Goal: Task Accomplishment & Management: Manage account settings

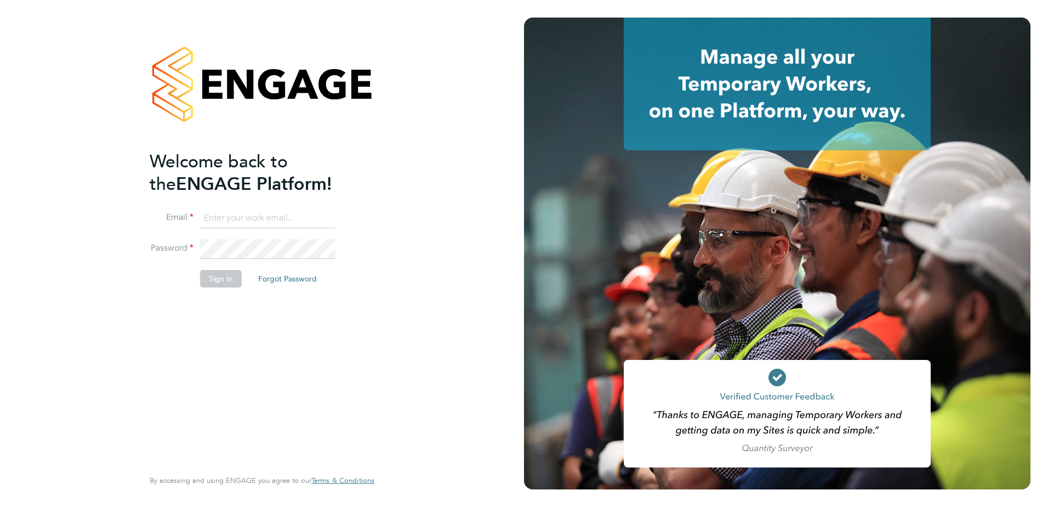
type input "Jamie.Bayliss@cpplc.com"
click at [230, 284] on button "Sign In" at bounding box center [221, 279] width 42 height 18
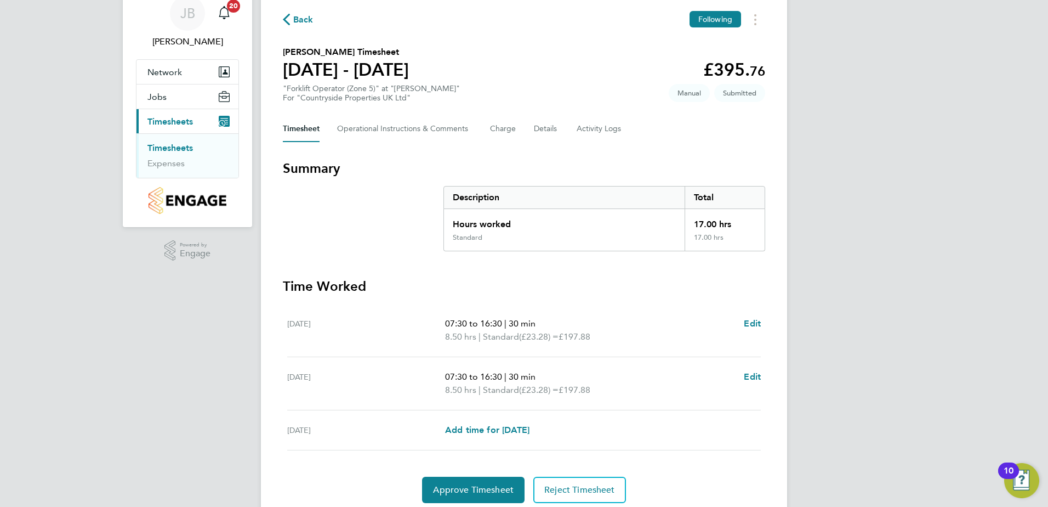
scroll to position [86, 0]
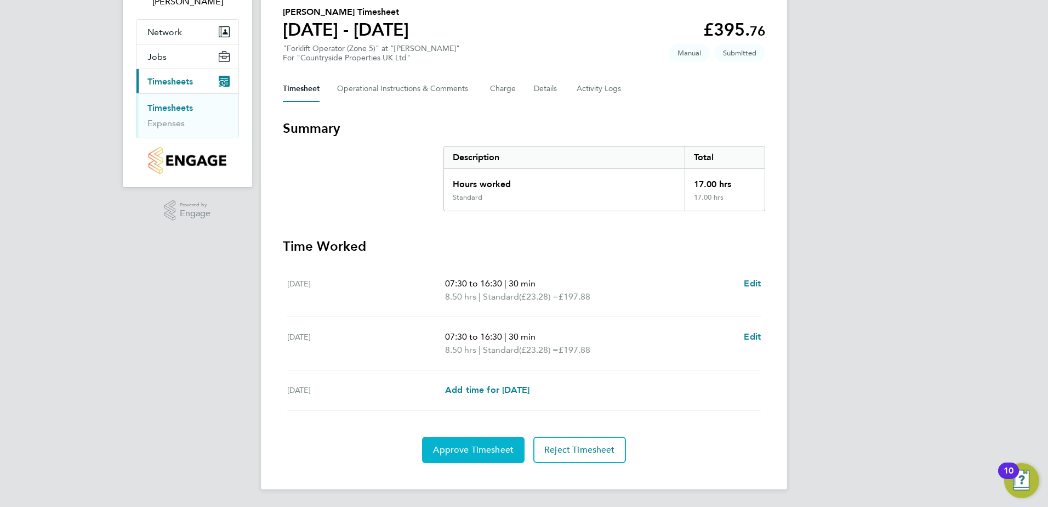
click at [492, 449] on span "Approve Timesheet" at bounding box center [473, 449] width 81 height 11
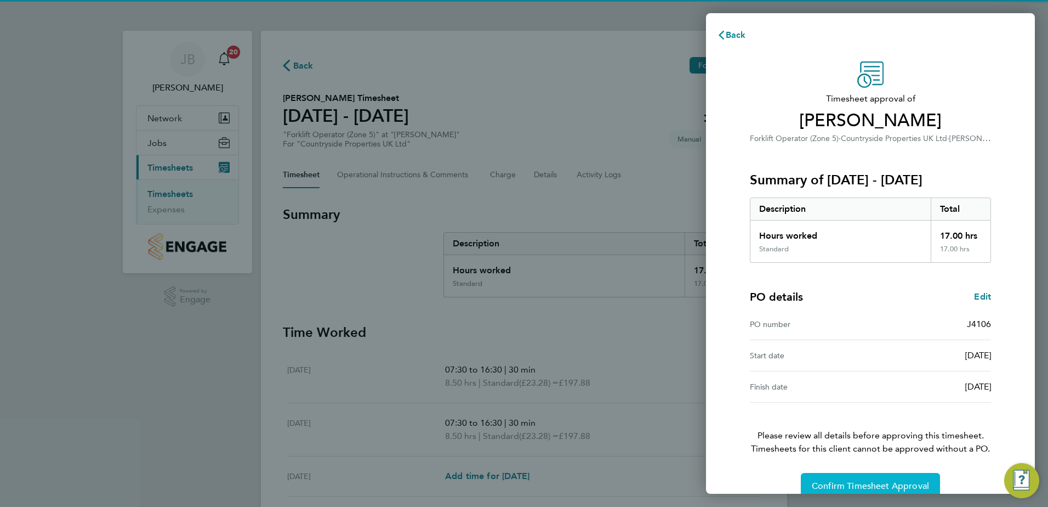
click at [880, 478] on button "Confirm Timesheet Approval" at bounding box center [870, 486] width 139 height 26
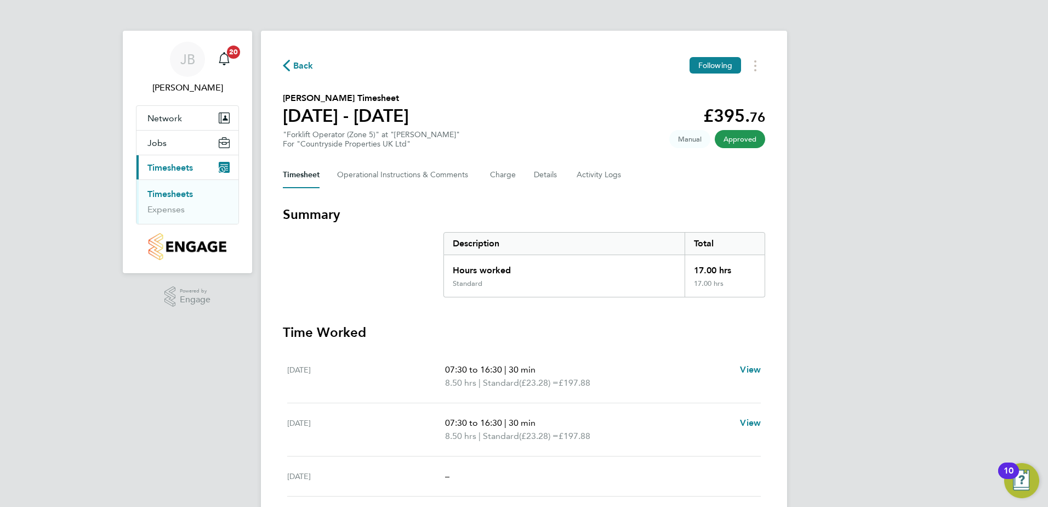
click at [178, 195] on link "Timesheets" at bounding box center [171, 194] width 46 height 10
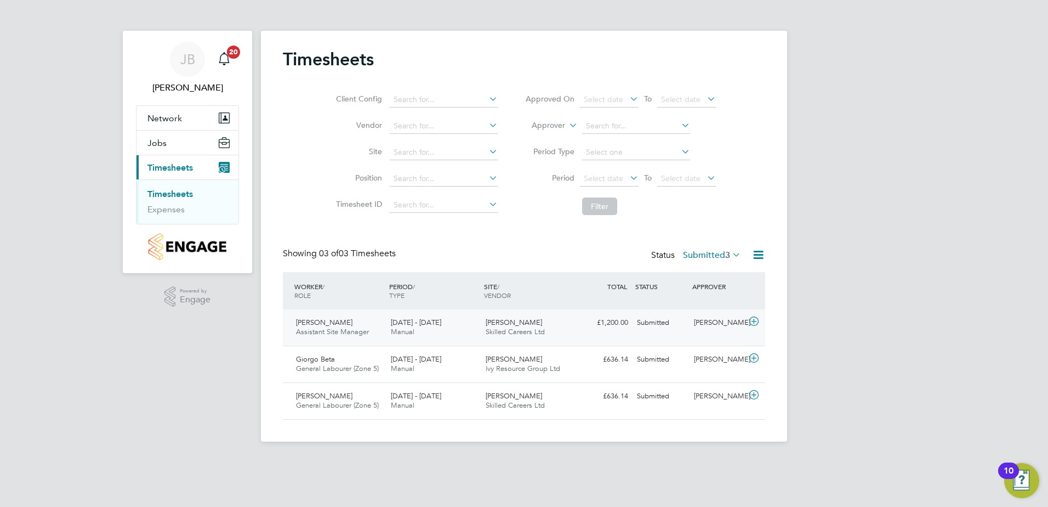
click at [502, 332] on span "Skilled Careers Ltd" at bounding box center [515, 331] width 59 height 9
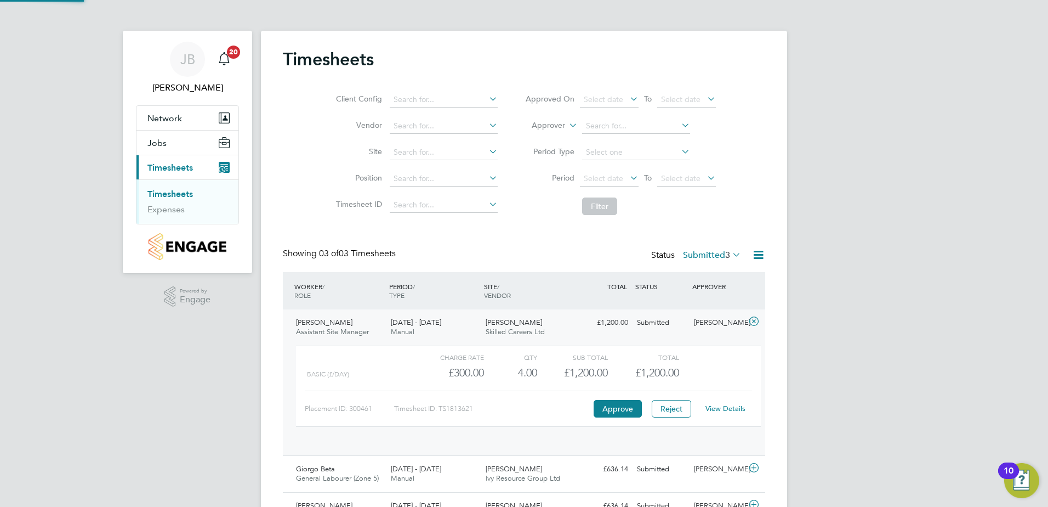
scroll to position [19, 107]
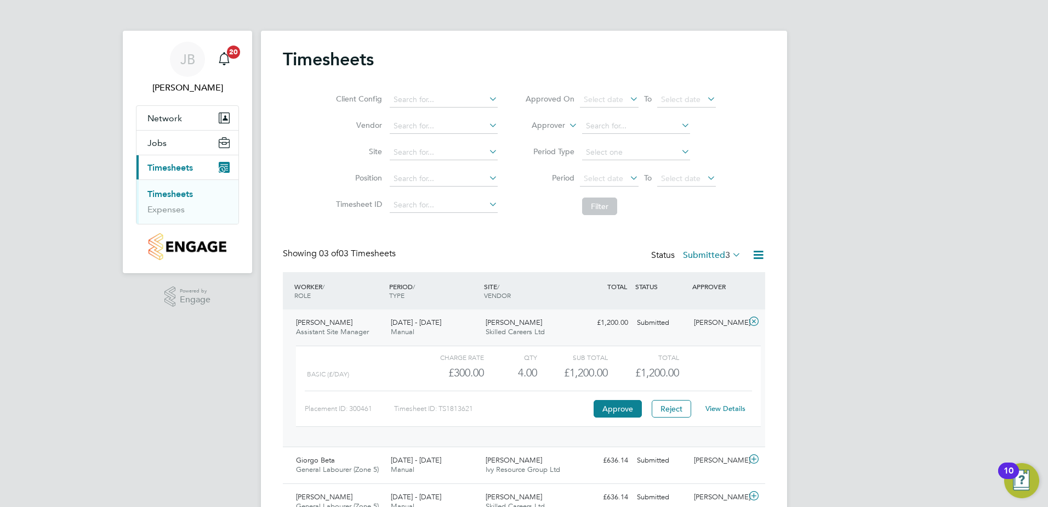
click at [824, 315] on div "JB Jamie Bayliss Notifications 20 Applications: Network Team Members Sites Jobs…" at bounding box center [524, 280] width 1048 height 560
click at [664, 405] on button "Reject" at bounding box center [671, 409] width 39 height 18
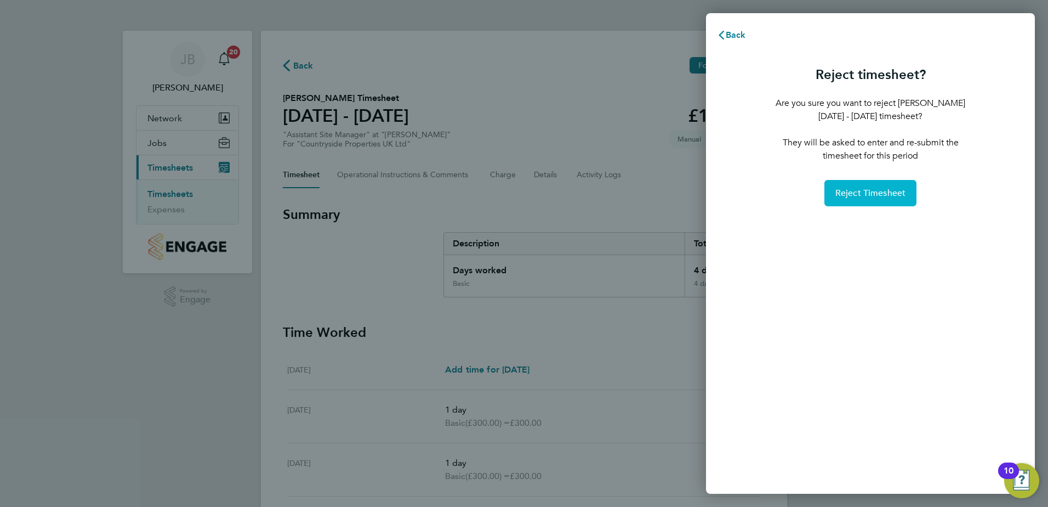
click at [886, 189] on span "Reject Timesheet" at bounding box center [871, 193] width 71 height 11
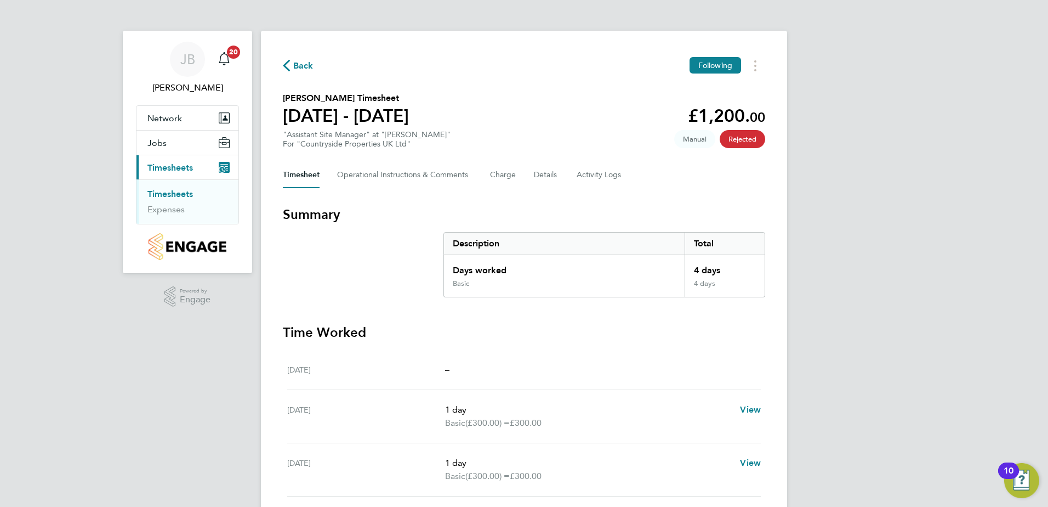
click at [190, 194] on link "Timesheets" at bounding box center [171, 194] width 46 height 10
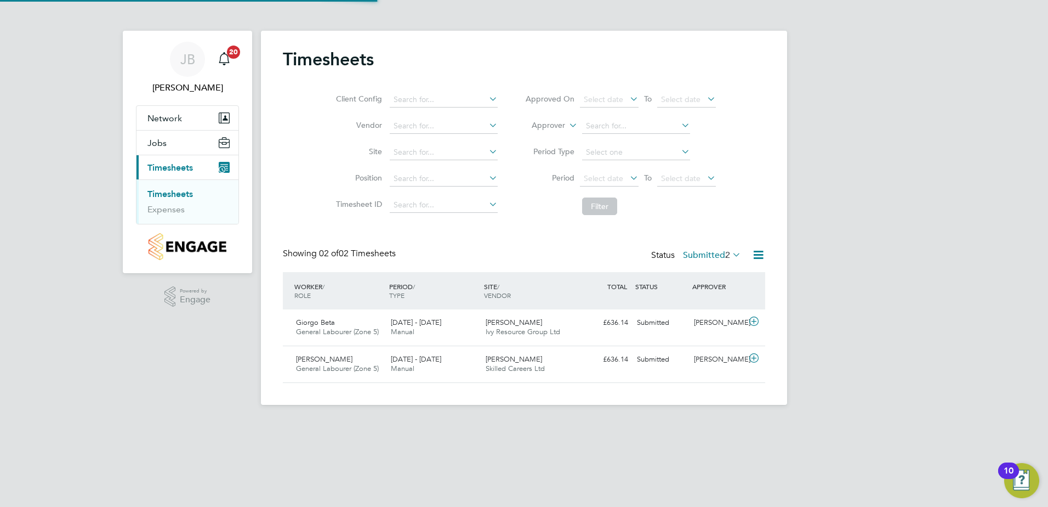
scroll to position [28, 95]
drag, startPoint x: 341, startPoint y: 320, endPoint x: 333, endPoint y: 316, distance: 8.1
click at [341, 320] on div "Giorgo Beta General Labourer (Zone 5) 25 - 31 Aug 2025" at bounding box center [339, 327] width 95 height 27
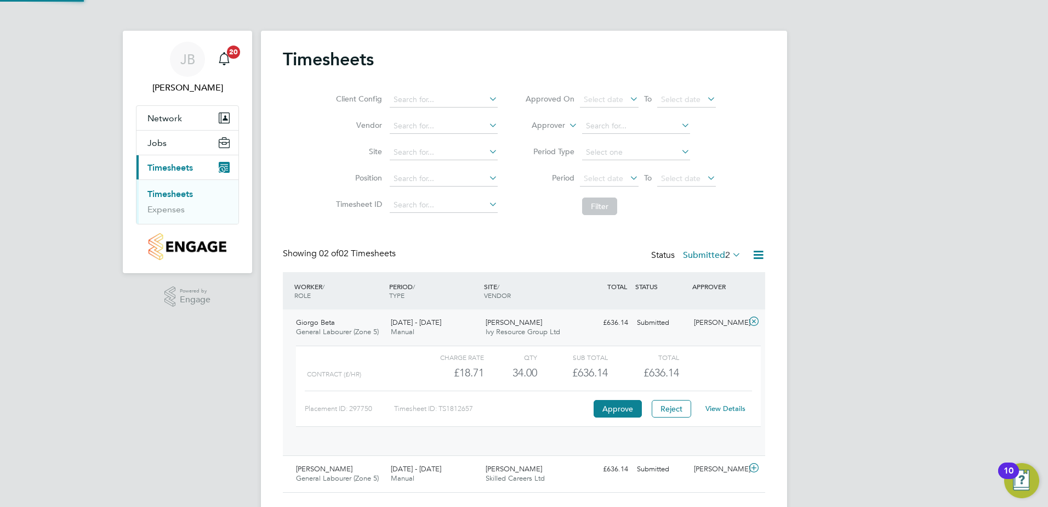
scroll to position [19, 107]
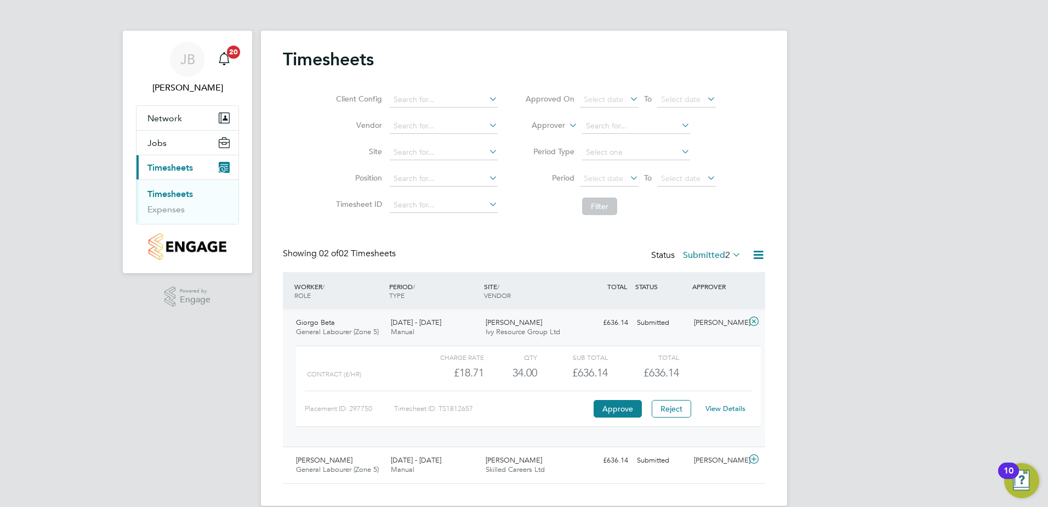
click at [547, 364] on div "£636.14" at bounding box center [572, 373] width 71 height 18
click at [729, 406] on link "View Details" at bounding box center [726, 408] width 40 height 9
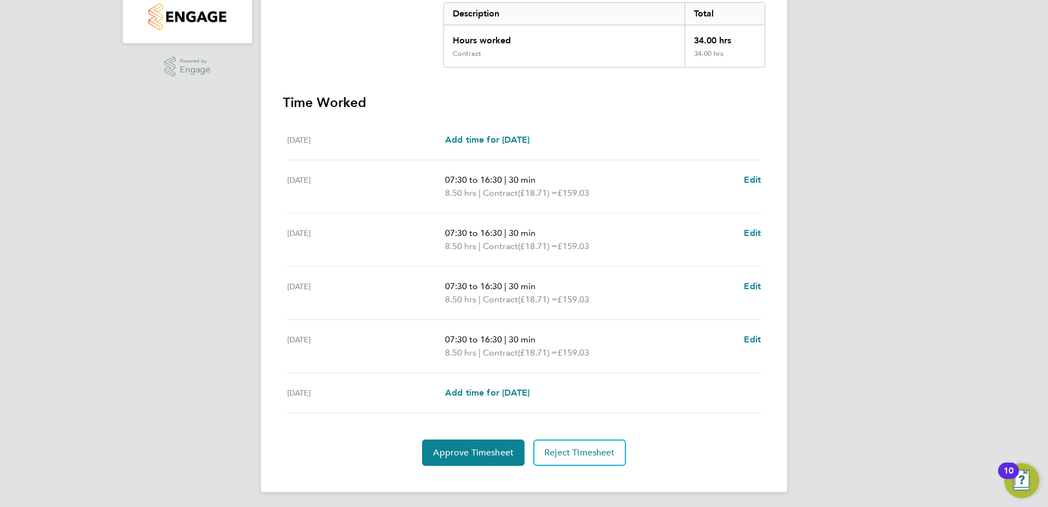
scroll to position [233, 0]
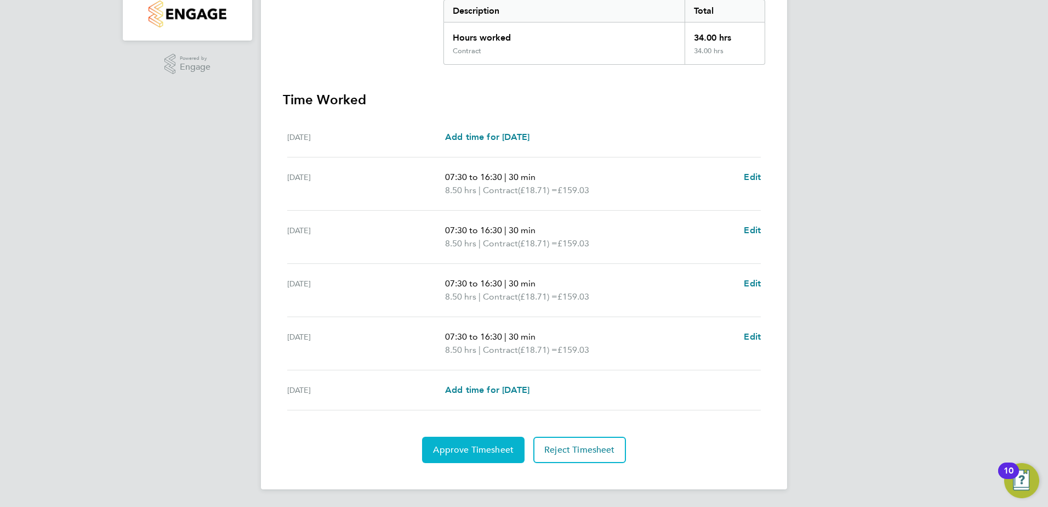
click at [471, 445] on span "Approve Timesheet" at bounding box center [473, 449] width 81 height 11
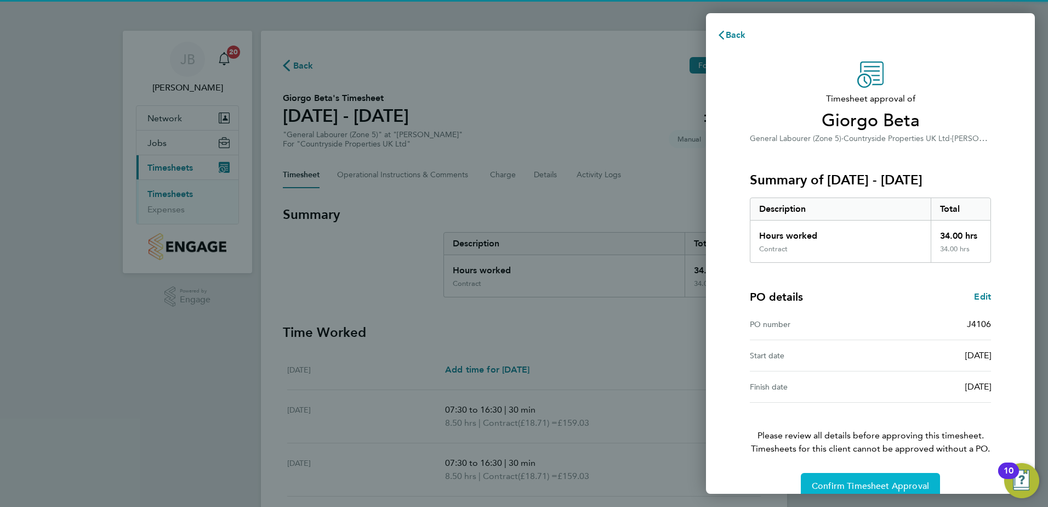
click at [850, 481] on span "Confirm Timesheet Approval" at bounding box center [870, 485] width 117 height 11
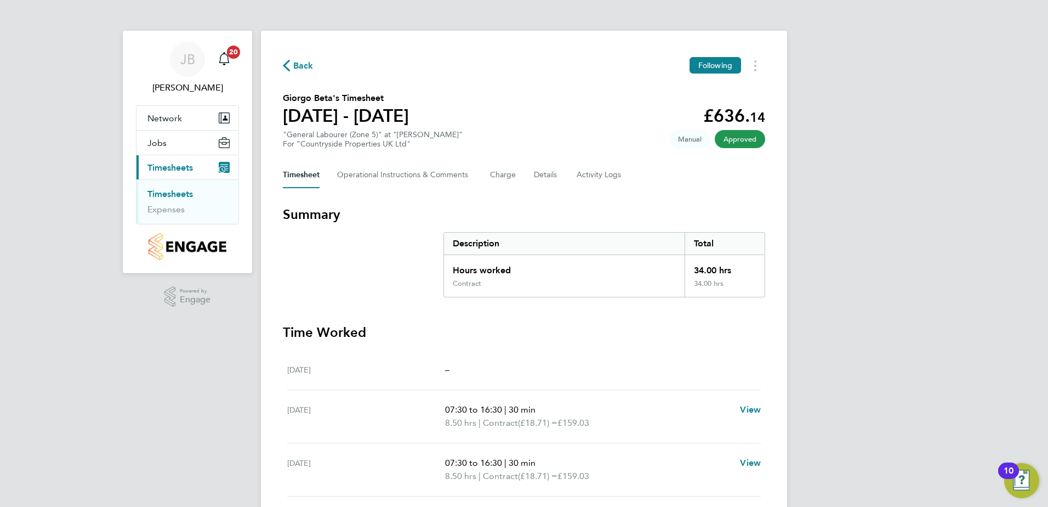
click at [192, 197] on link "Timesheets" at bounding box center [171, 194] width 46 height 10
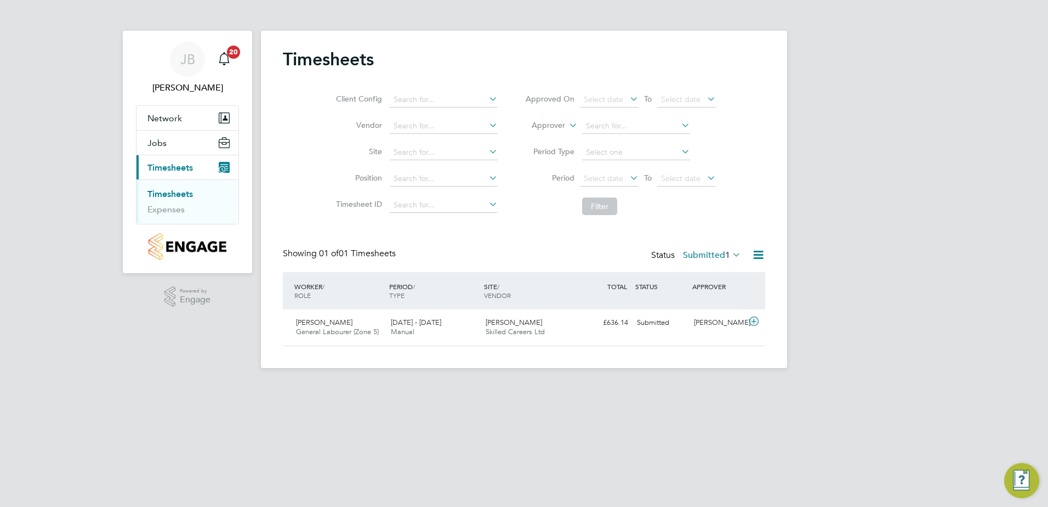
scroll to position [28, 95]
click at [411, 327] on span "Manual" at bounding box center [403, 331] width 24 height 9
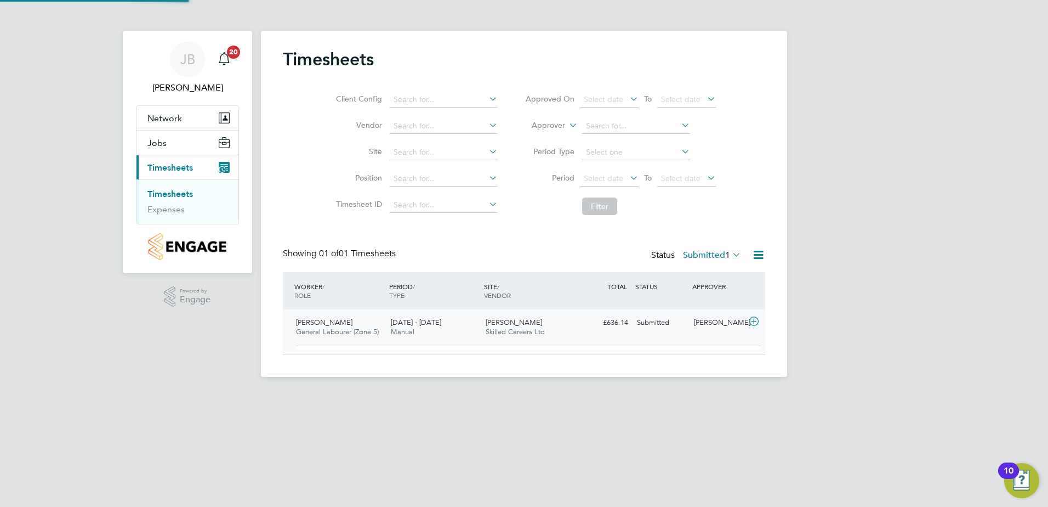
scroll to position [19, 107]
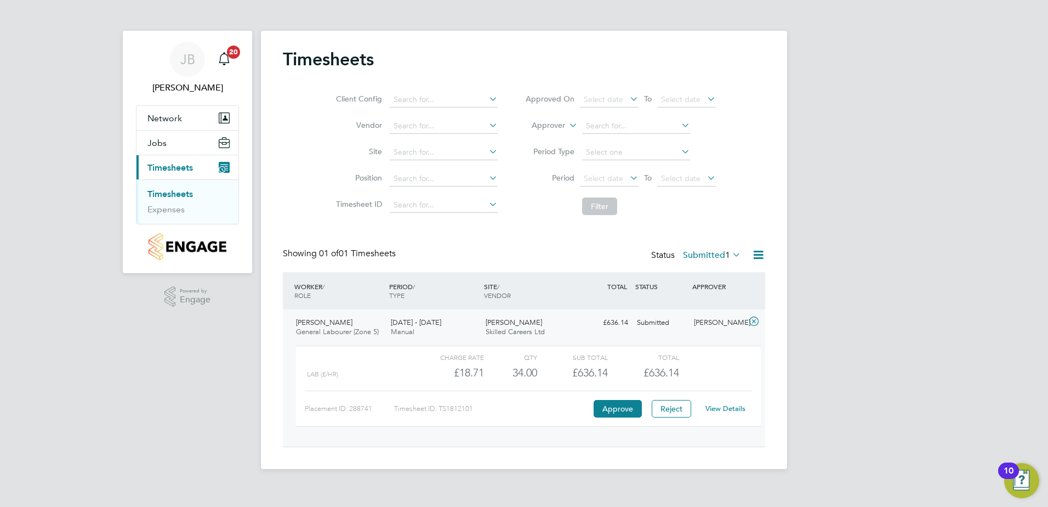
click at [738, 409] on link "View Details" at bounding box center [726, 408] width 40 height 9
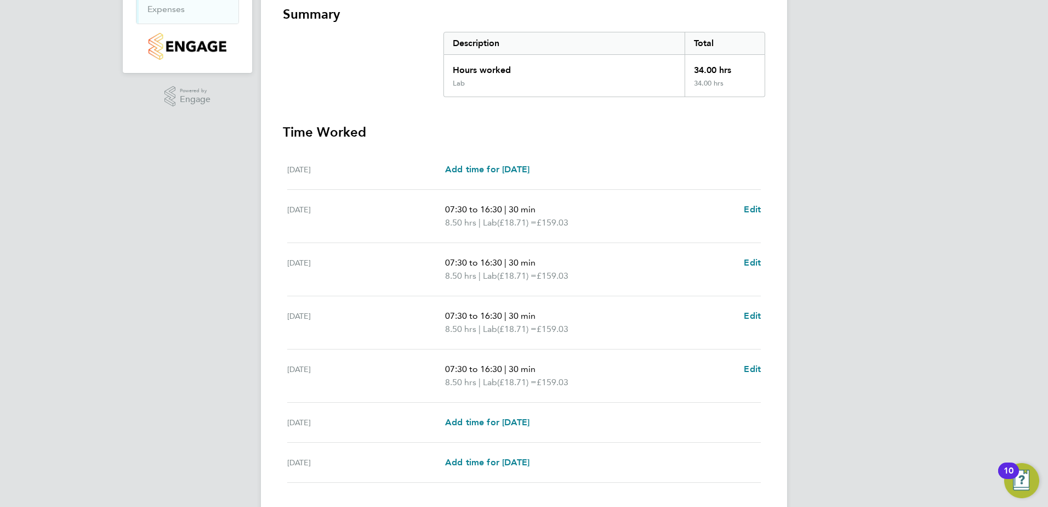
scroll to position [273, 0]
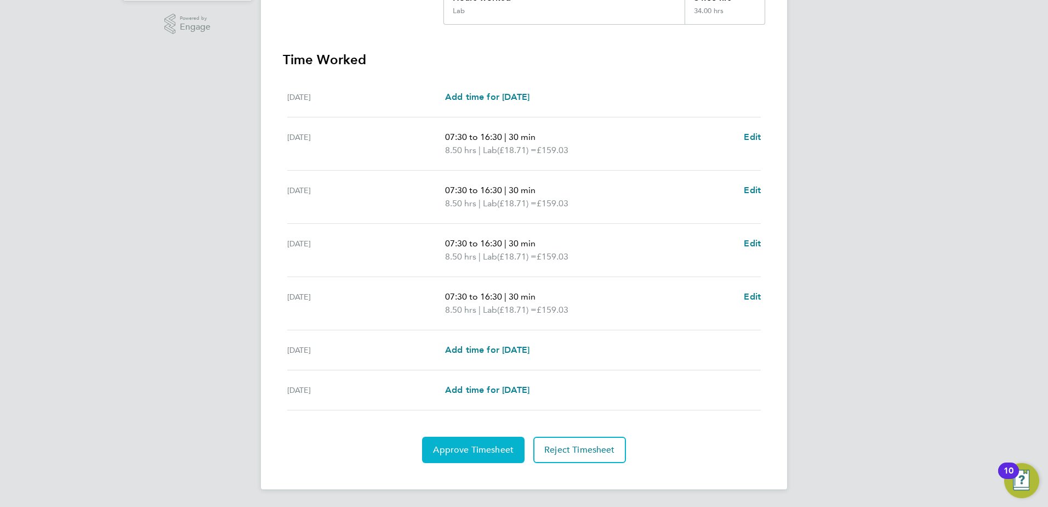
click at [470, 452] on span "Approve Timesheet" at bounding box center [473, 449] width 81 height 11
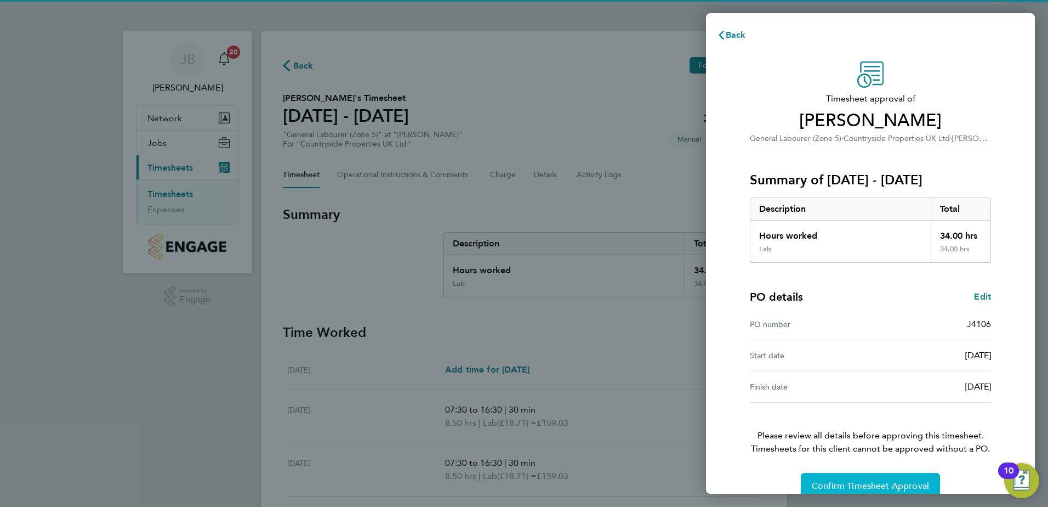
click at [862, 486] on span "Confirm Timesheet Approval" at bounding box center [870, 485] width 117 height 11
